Goal: Task Accomplishment & Management: Manage account settings

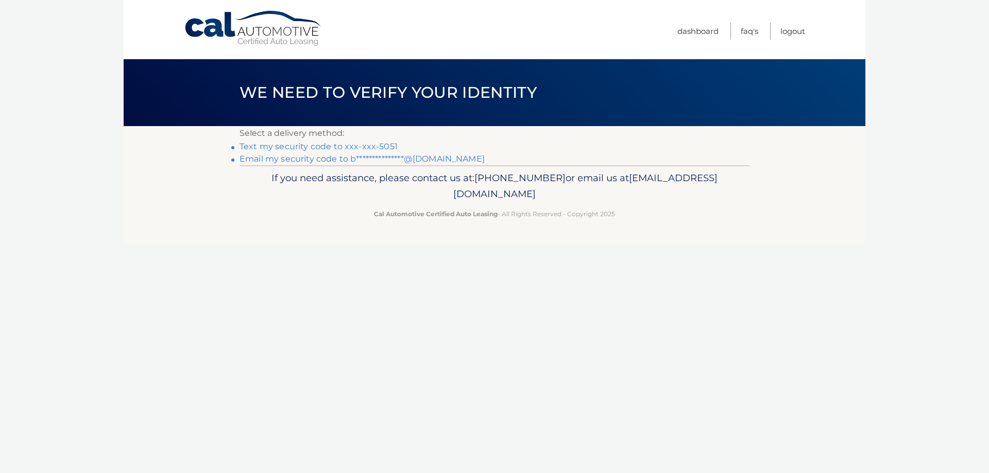
click at [297, 146] on link "Text my security code to xxx-xxx-5051" at bounding box center [318, 147] width 158 height 10
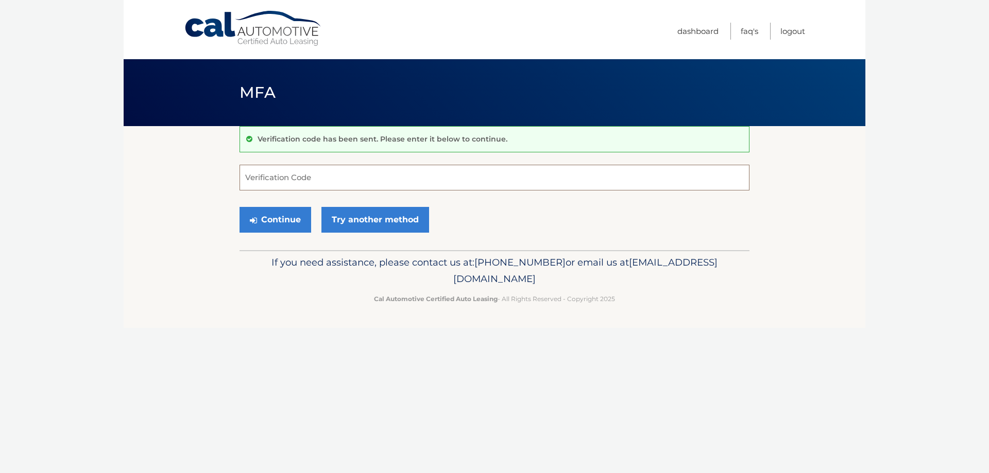
click at [264, 175] on input "Verification Code" at bounding box center [494, 178] width 510 height 26
type input "974947"
click at [265, 215] on button "Continue" at bounding box center [275, 220] width 72 height 26
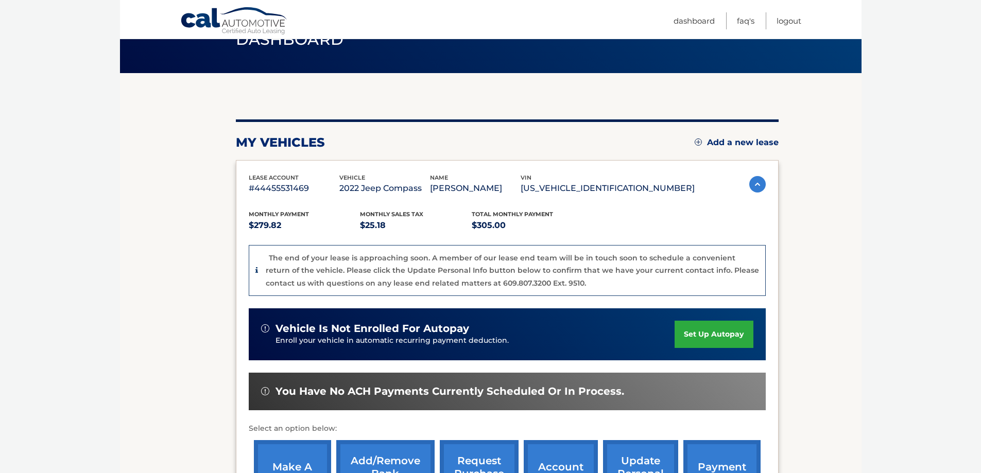
scroll to position [103, 0]
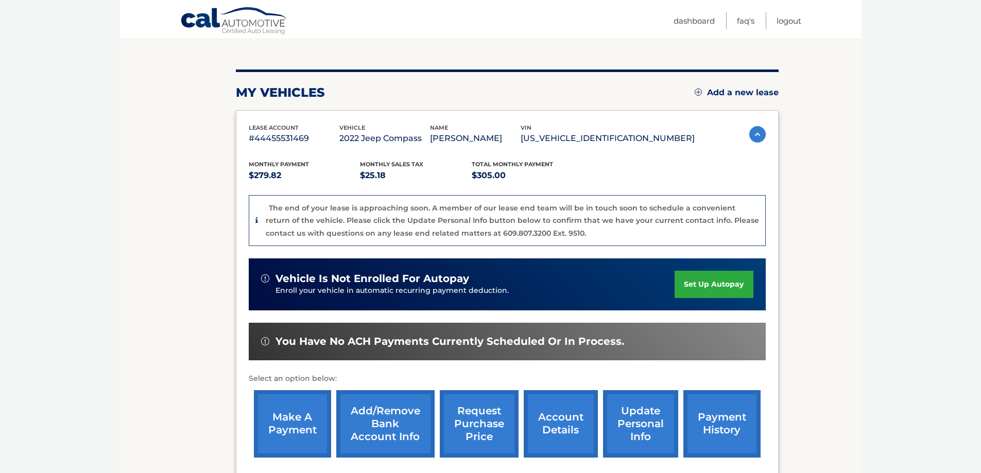
click at [273, 418] on link "make a payment" at bounding box center [292, 423] width 77 height 67
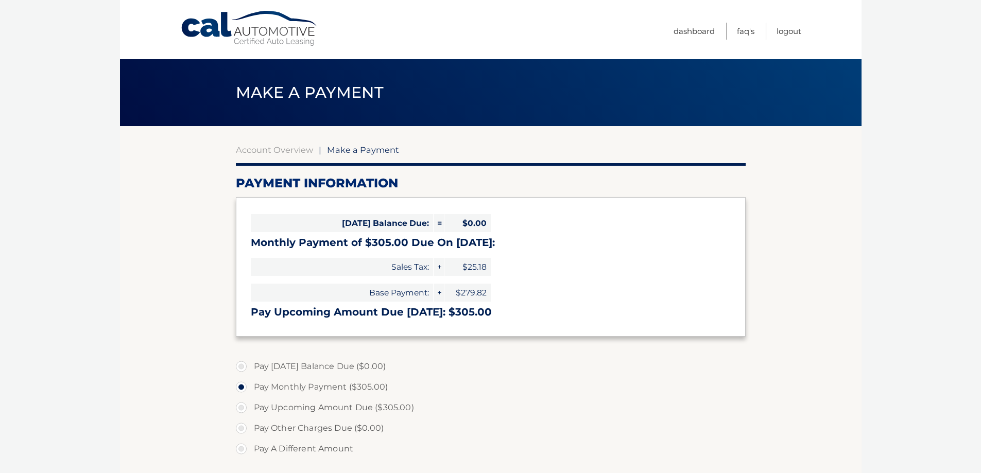
select select "MDM0NmJmYjItYWViOC00NDE0LWEwNzgtZTAyNzhiNTAyOTFm"
click at [787, 28] on link "Logout" at bounding box center [788, 31] width 25 height 17
